Goal: Task Accomplishment & Management: Use online tool/utility

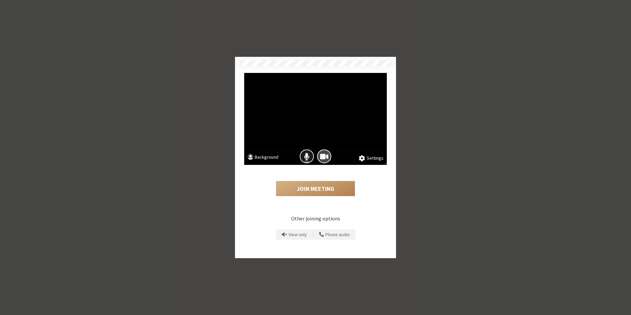
click at [306, 158] on span "Mic is on" at bounding box center [307, 156] width 6 height 9
click at [317, 191] on button "Join Meeting" at bounding box center [315, 188] width 79 height 15
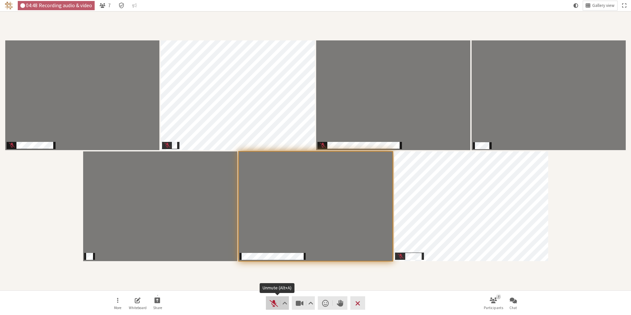
click at [272, 305] on span "Unmute (Alt+A)" at bounding box center [273, 303] width 9 height 9
click at [273, 308] on span "Mute (Alt+A)" at bounding box center [273, 303] width 9 height 9
click at [271, 303] on span "Unmute (Alt+A)" at bounding box center [273, 303] width 9 height 9
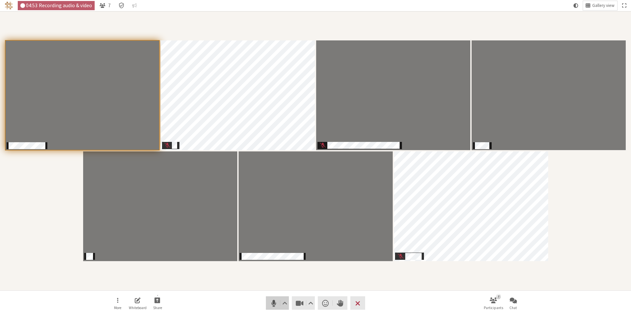
click at [271, 306] on span "Mute (Alt+A)" at bounding box center [273, 303] width 9 height 9
click at [272, 305] on span "Unmute (Alt+A)" at bounding box center [273, 303] width 9 height 9
click at [272, 305] on span "Mute (Alt+A)" at bounding box center [273, 303] width 9 height 9
click at [272, 305] on span "Unmute (Alt+A)" at bounding box center [273, 303] width 9 height 9
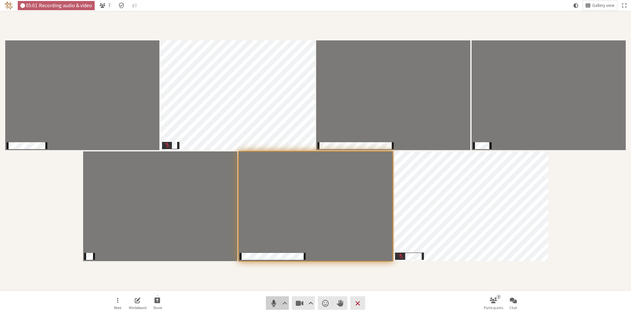
click at [272, 306] on span "Mute (Alt+A)" at bounding box center [273, 303] width 9 height 9
click at [276, 307] on span "Unmute (Alt+A)" at bounding box center [273, 303] width 9 height 9
